Goal: Task Accomplishment & Management: Complete application form

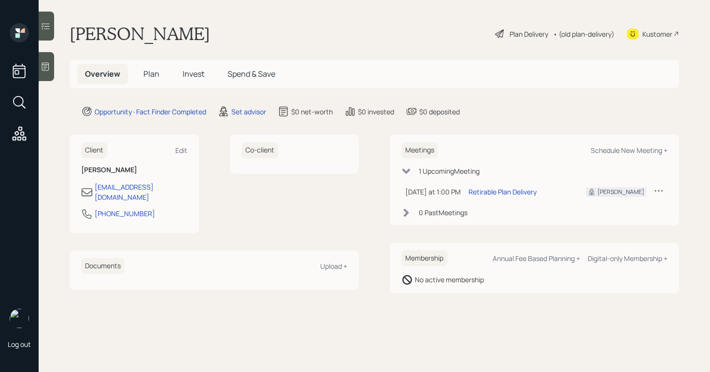
click at [42, 72] on div at bounding box center [46, 66] width 15 height 29
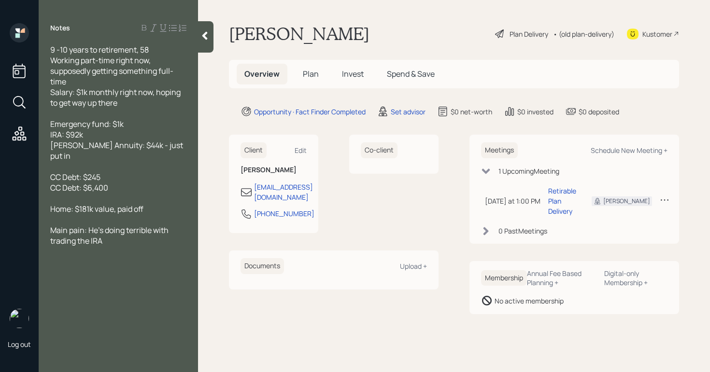
click at [517, 31] on div "Plan Delivery" at bounding box center [528, 34] width 39 height 10
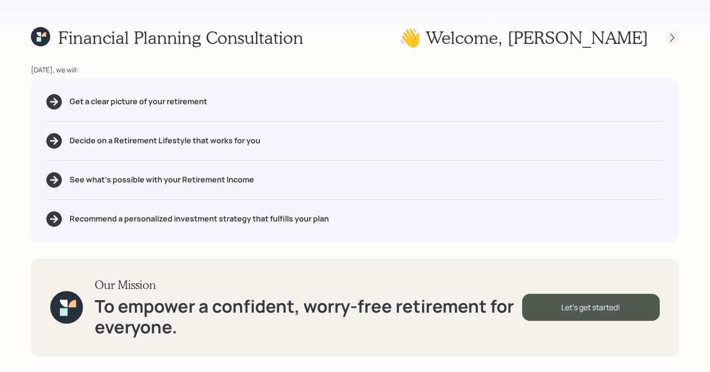
click at [671, 36] on icon at bounding box center [672, 38] width 10 height 10
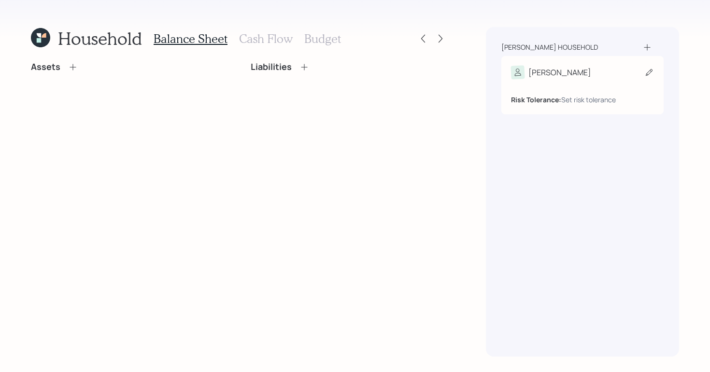
click at [596, 84] on div "Risk Tolerance: Set risk tolerance" at bounding box center [582, 92] width 143 height 26
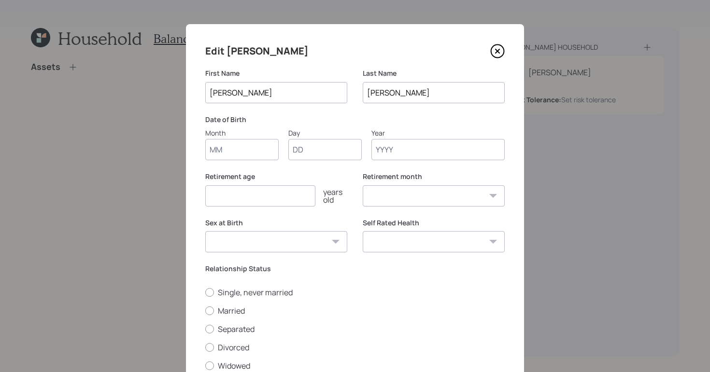
click at [456, 156] on input "Year" at bounding box center [437, 149] width 133 height 21
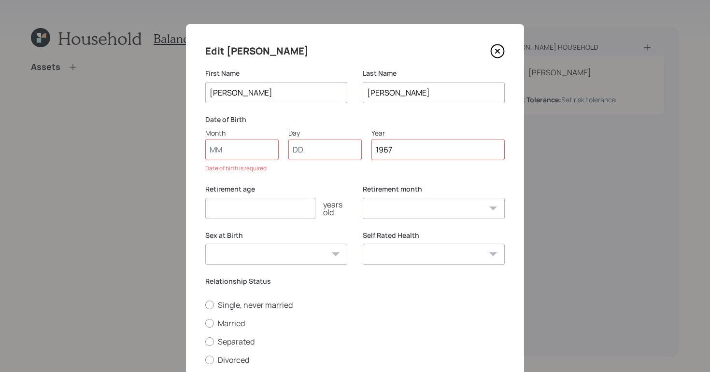
type input "1967"
click at [253, 150] on input "Month" at bounding box center [241, 149] width 73 height 21
type input "01"
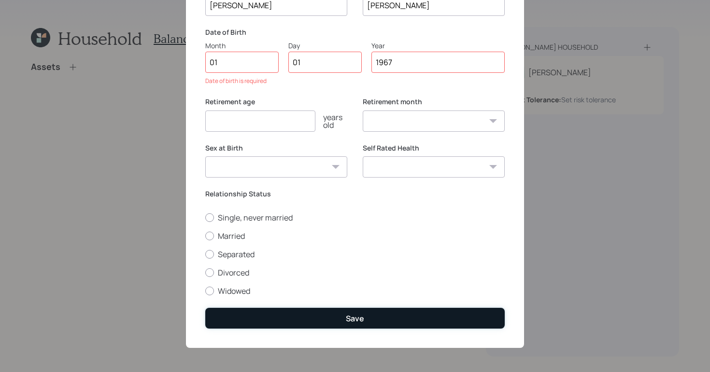
select select "1"
click at [303, 313] on button "Save" at bounding box center [354, 318] width 299 height 21
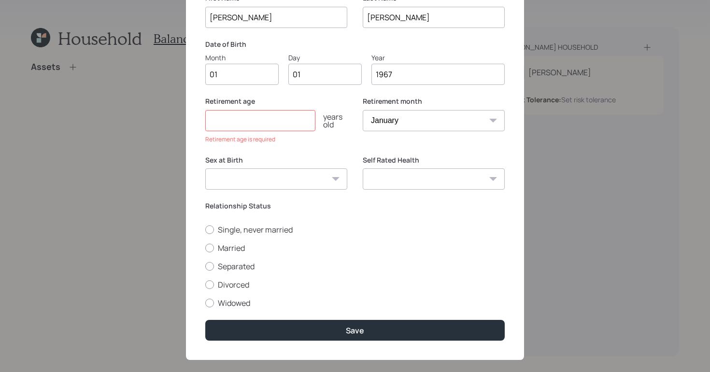
click at [234, 123] on input "number" at bounding box center [260, 120] width 110 height 21
click at [248, 124] on input "number" at bounding box center [260, 120] width 110 height 21
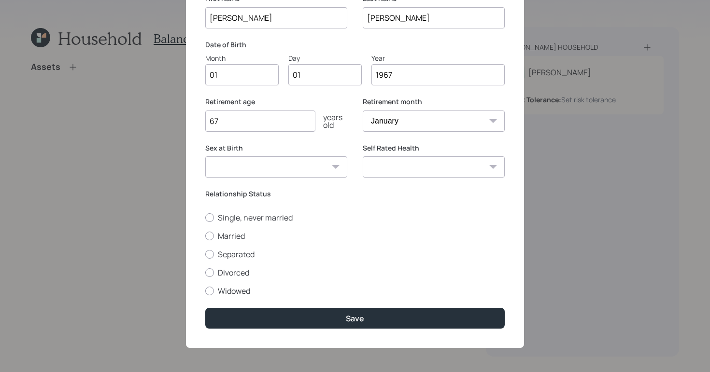
type input "67"
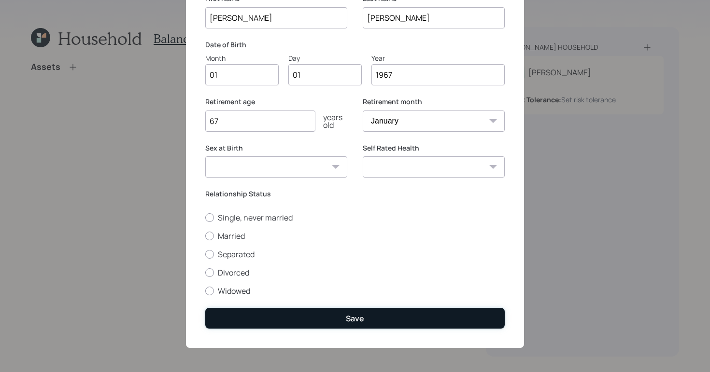
click at [325, 314] on button "Save" at bounding box center [354, 318] width 299 height 21
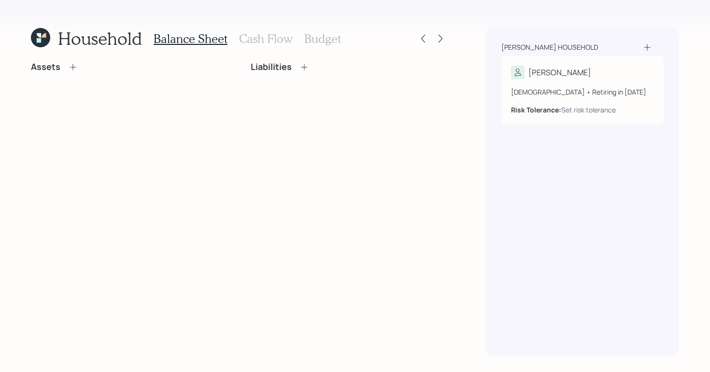
click at [69, 67] on icon at bounding box center [73, 67] width 10 height 10
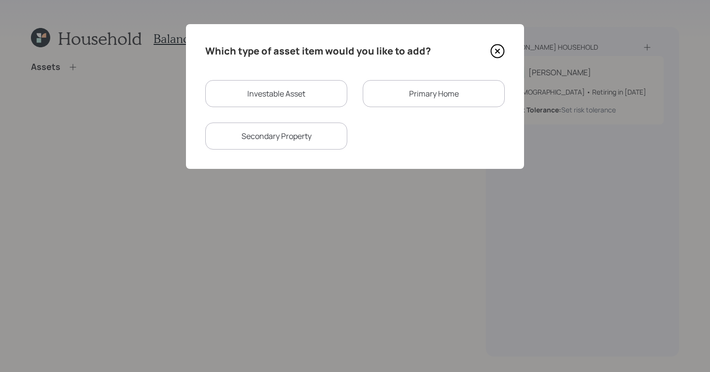
click at [240, 98] on div "Investable Asset" at bounding box center [276, 93] width 142 height 27
select select "taxable"
select select "balanced"
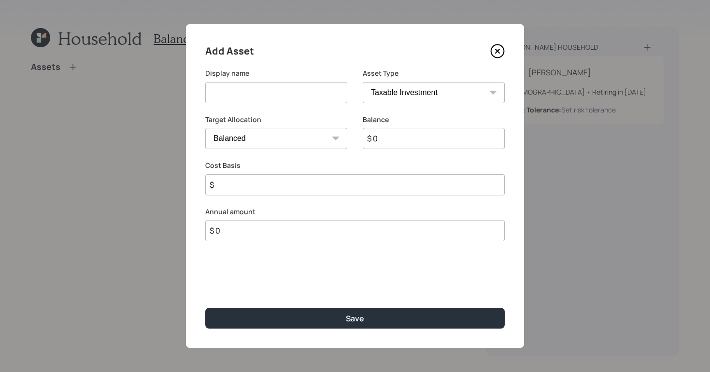
click at [258, 94] on input at bounding box center [276, 92] width 142 height 21
type input "T IRA"
click at [398, 95] on select "SEP [PERSON_NAME] IRA 401(k) [PERSON_NAME] 401(k) 403(b) [PERSON_NAME] 403(b) 4…" at bounding box center [434, 92] width 142 height 21
select select "ira"
click at [363, 82] on select "SEP [PERSON_NAME] IRA 401(k) [PERSON_NAME] 401(k) 403(b) [PERSON_NAME] 403(b) 4…" at bounding box center [434, 92] width 142 height 21
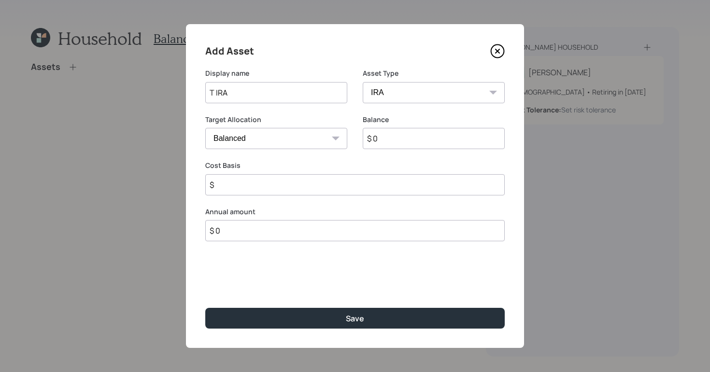
type input "$"
click at [396, 144] on input "$ 0" at bounding box center [434, 138] width 142 height 21
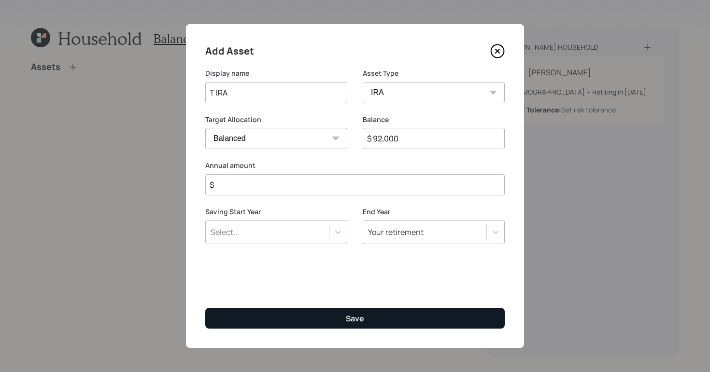
type input "$ 92,000"
click at [297, 322] on button "Save" at bounding box center [354, 318] width 299 height 21
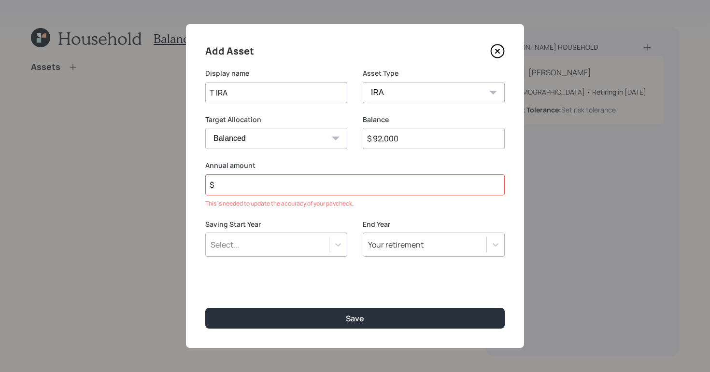
click at [299, 186] on input "$" at bounding box center [354, 184] width 299 height 21
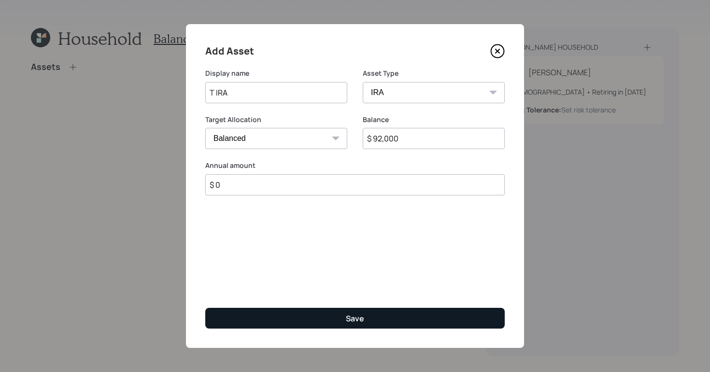
type input "$ 0"
click at [349, 323] on div "Save" at bounding box center [355, 318] width 18 height 11
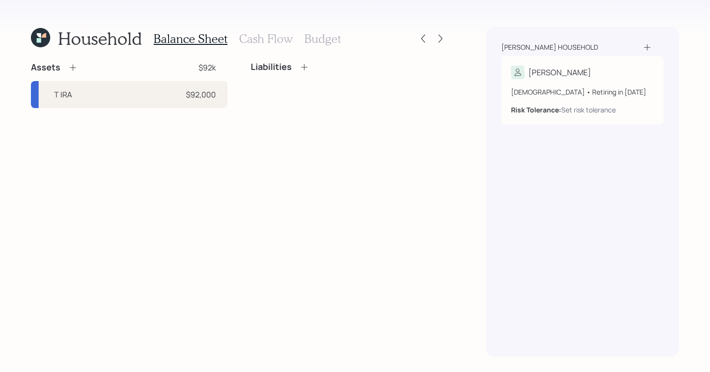
click at [72, 68] on icon at bounding box center [73, 68] width 6 height 6
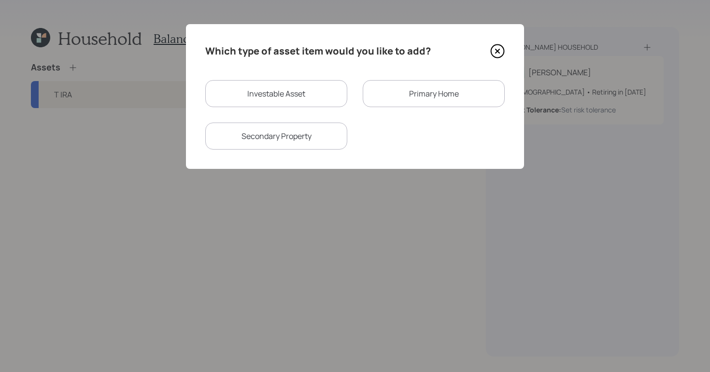
click at [262, 109] on div "Investable Asset Primary Home Secondary Property" at bounding box center [354, 115] width 299 height 70
click at [263, 107] on div "Investable Asset" at bounding box center [276, 93] width 142 height 27
select select "taxable"
select select "balanced"
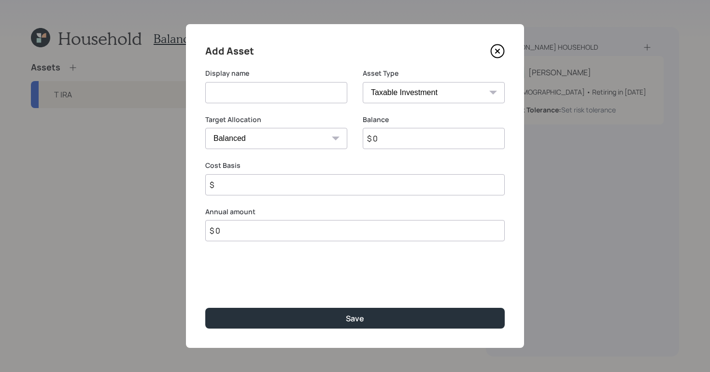
click at [393, 94] on select "SEP [PERSON_NAME] IRA 401(k) [PERSON_NAME] 401(k) 403(b) [PERSON_NAME] 403(b) 4…" at bounding box center [434, 92] width 142 height 21
select select "emergency_fund"
click at [363, 82] on select "SEP [PERSON_NAME] IRA 401(k) [PERSON_NAME] 401(k) 403(b) [PERSON_NAME] 403(b) 4…" at bounding box center [434, 92] width 142 height 21
click at [220, 87] on input at bounding box center [276, 92] width 142 height 21
type input "Emergency"
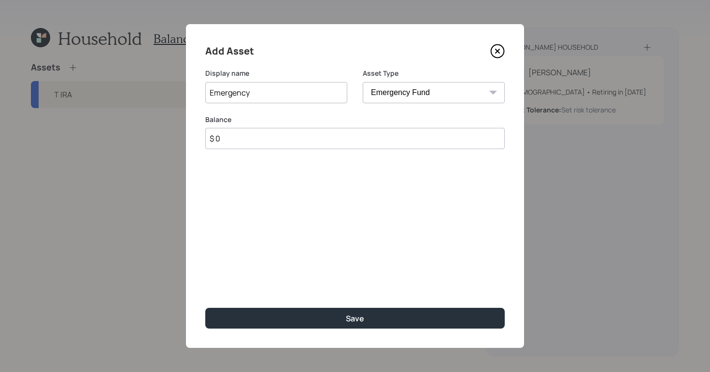
click at [236, 138] on input "$ 0" at bounding box center [354, 138] width 299 height 21
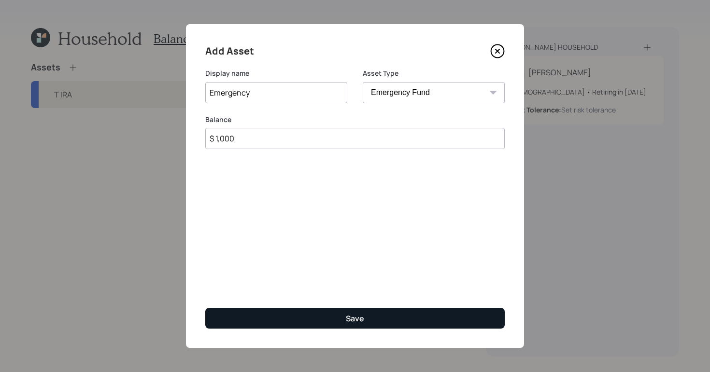
type input "$ 1,000"
click at [397, 317] on button "Save" at bounding box center [354, 318] width 299 height 21
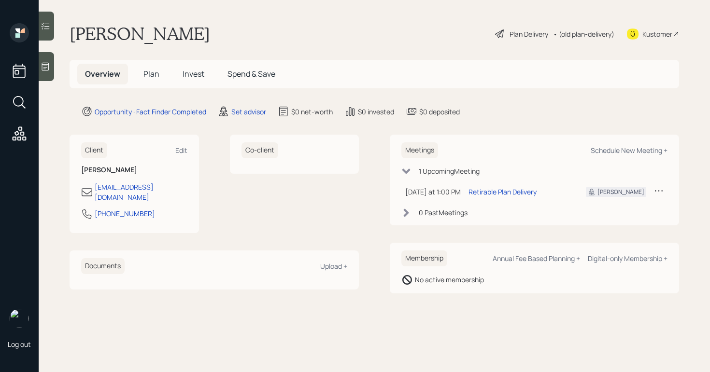
click at [52, 67] on div at bounding box center [46, 66] width 15 height 29
